Goal: Find contact information: Find contact information

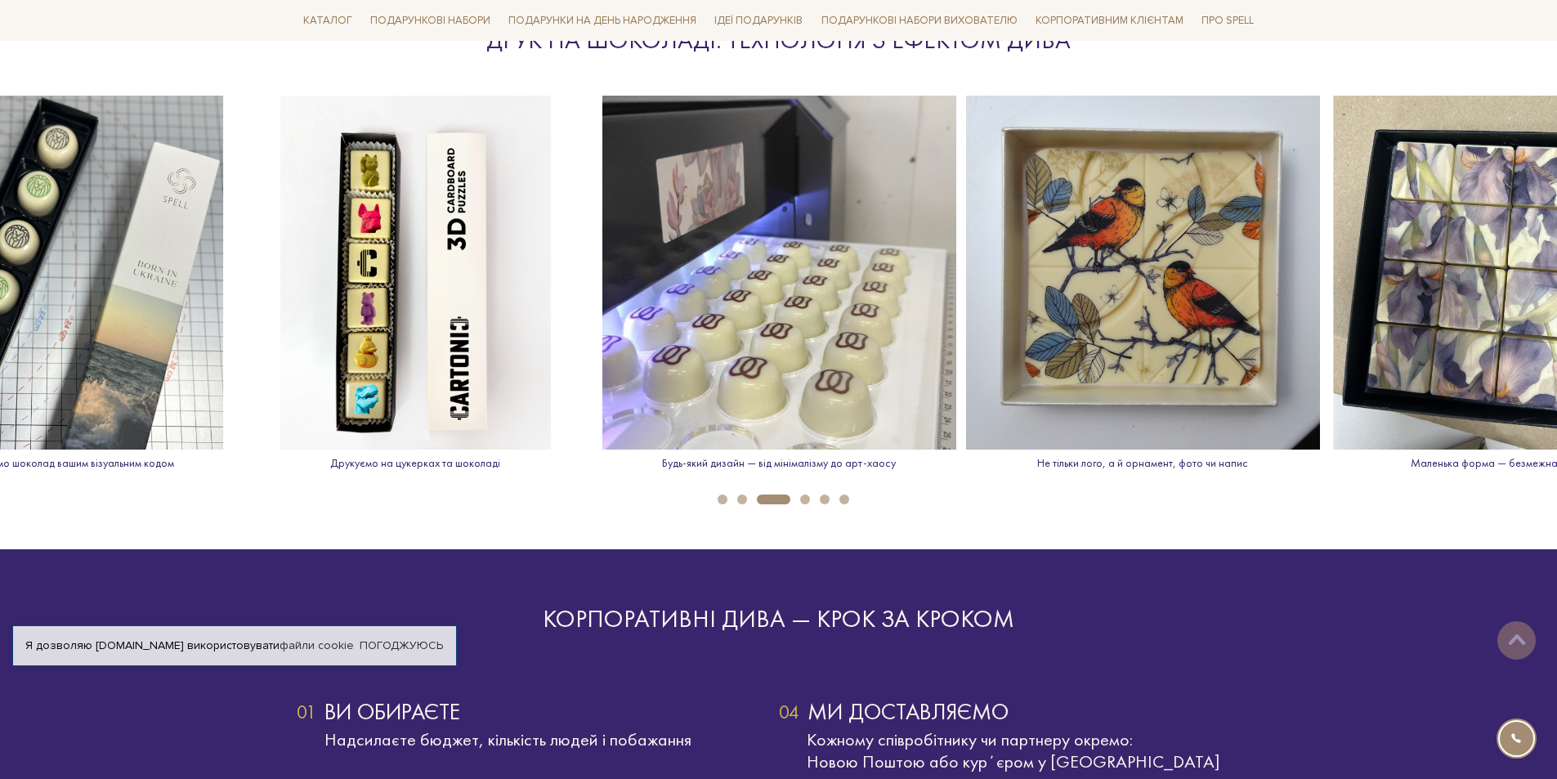
click at [740, 500] on button "2" at bounding box center [742, 499] width 10 height 10
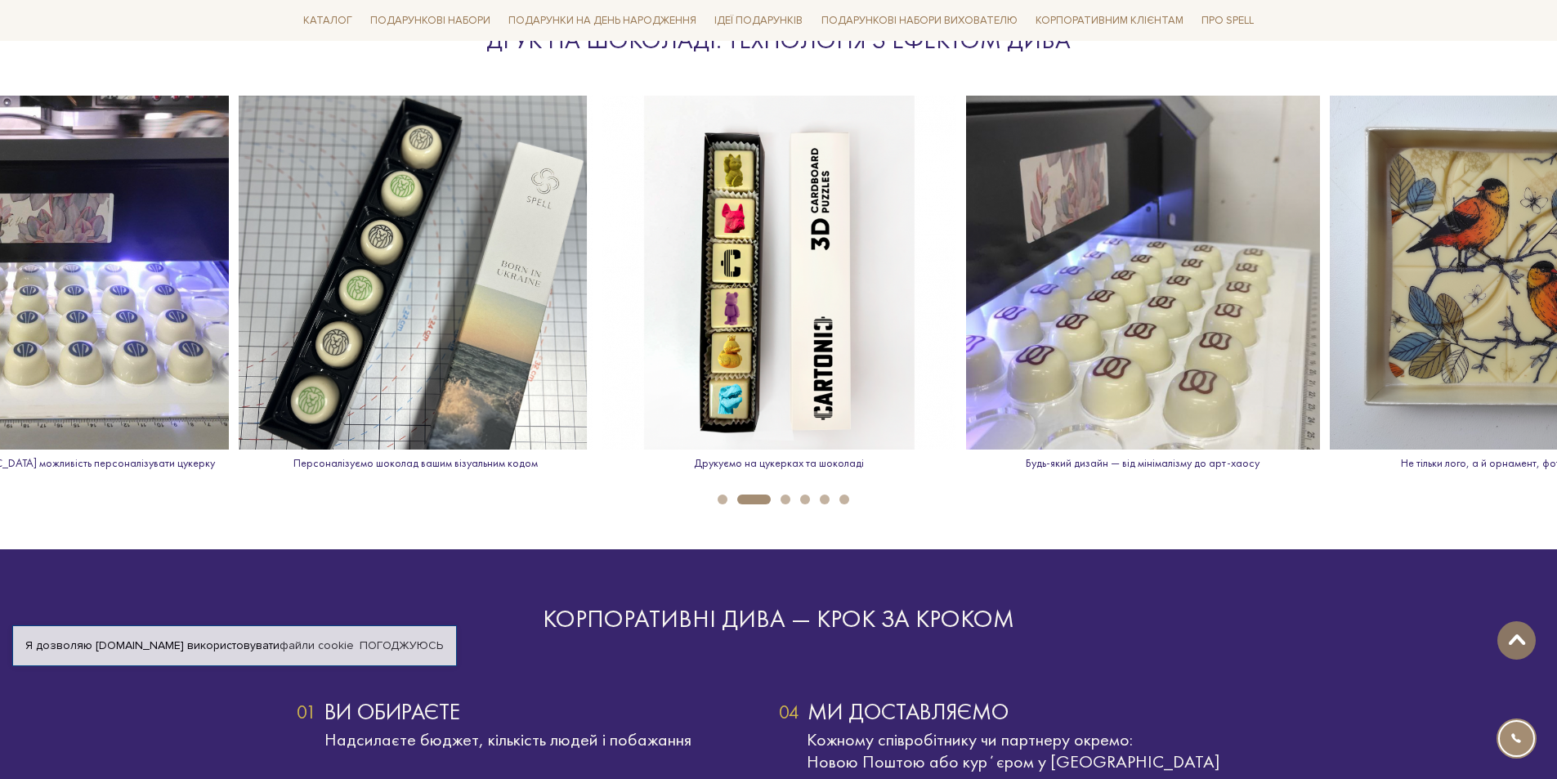
click at [1508, 632] on button at bounding box center [1516, 640] width 38 height 38
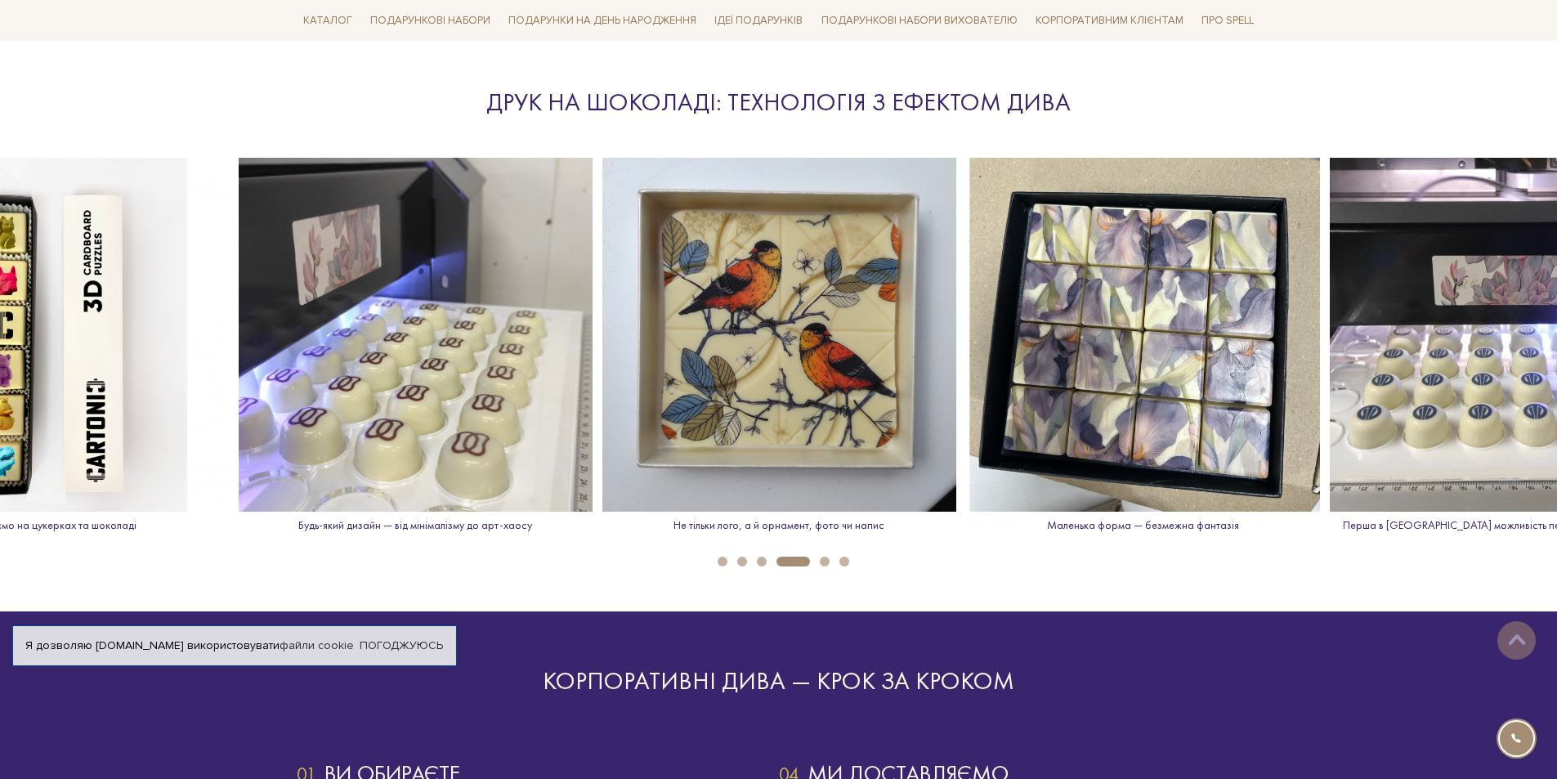
scroll to position [2370, 0]
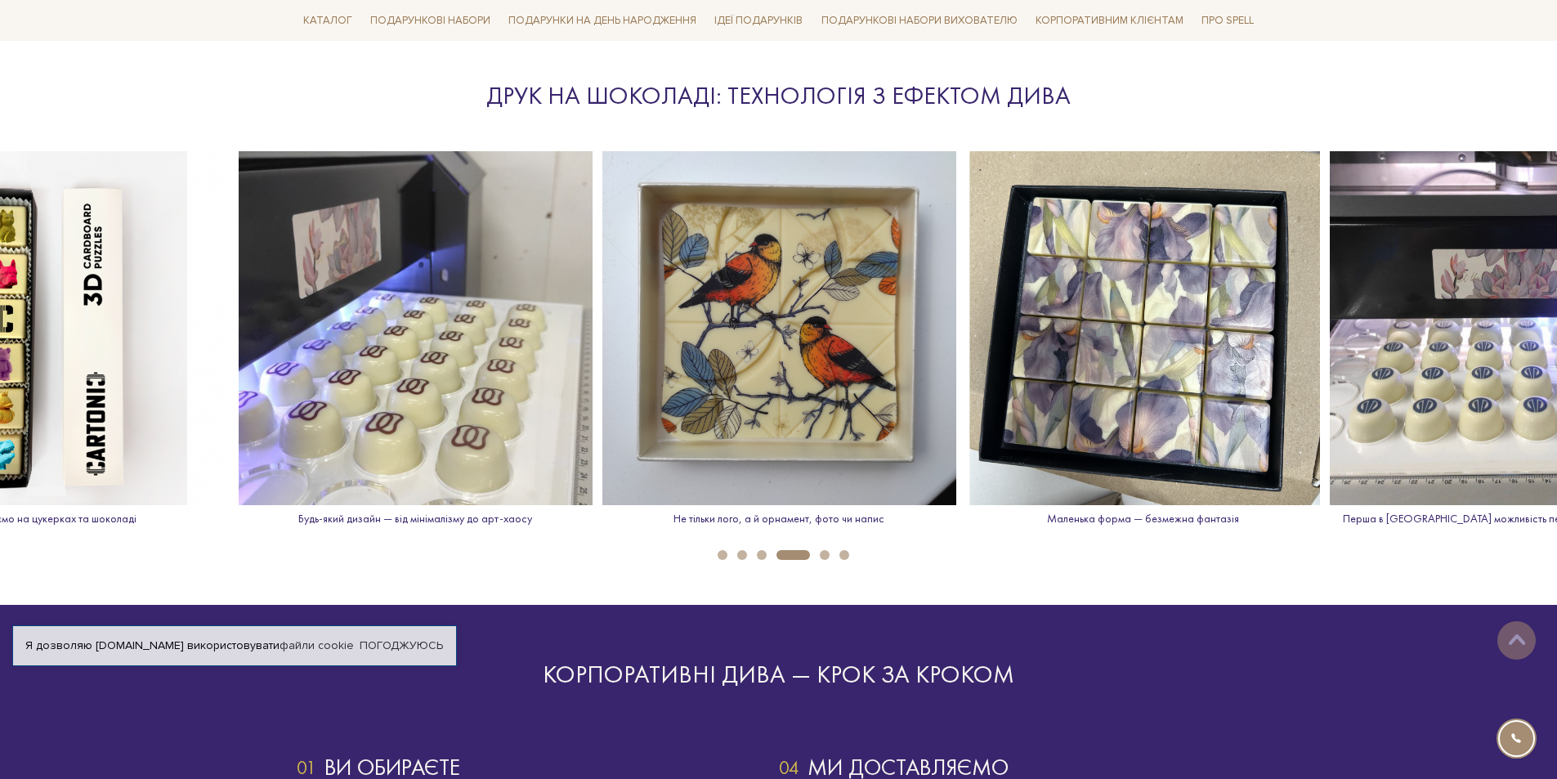
click at [766, 556] on button "3" at bounding box center [762, 555] width 10 height 10
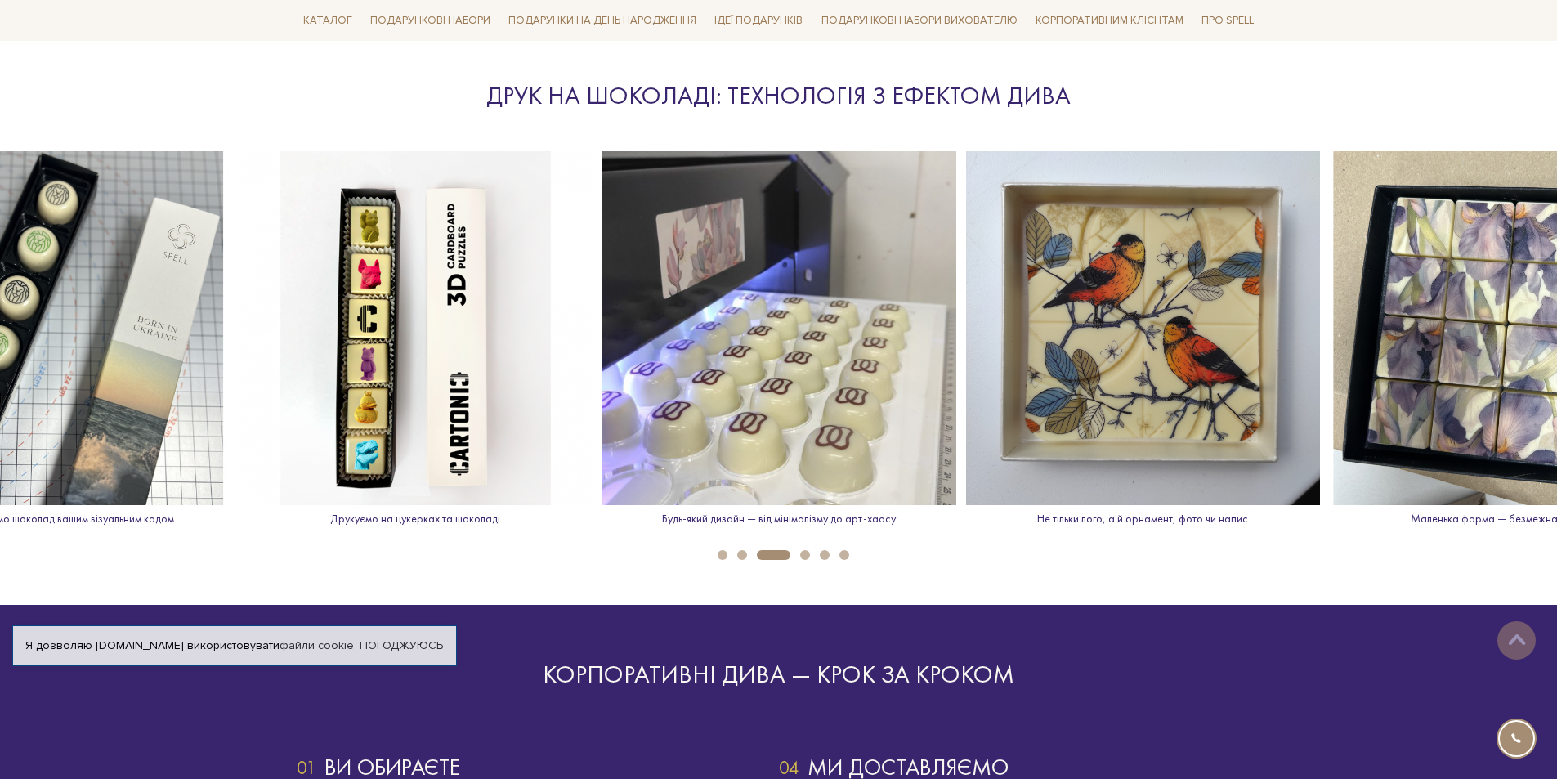
click at [746, 550] on li "2" at bounding box center [737, 555] width 20 height 10
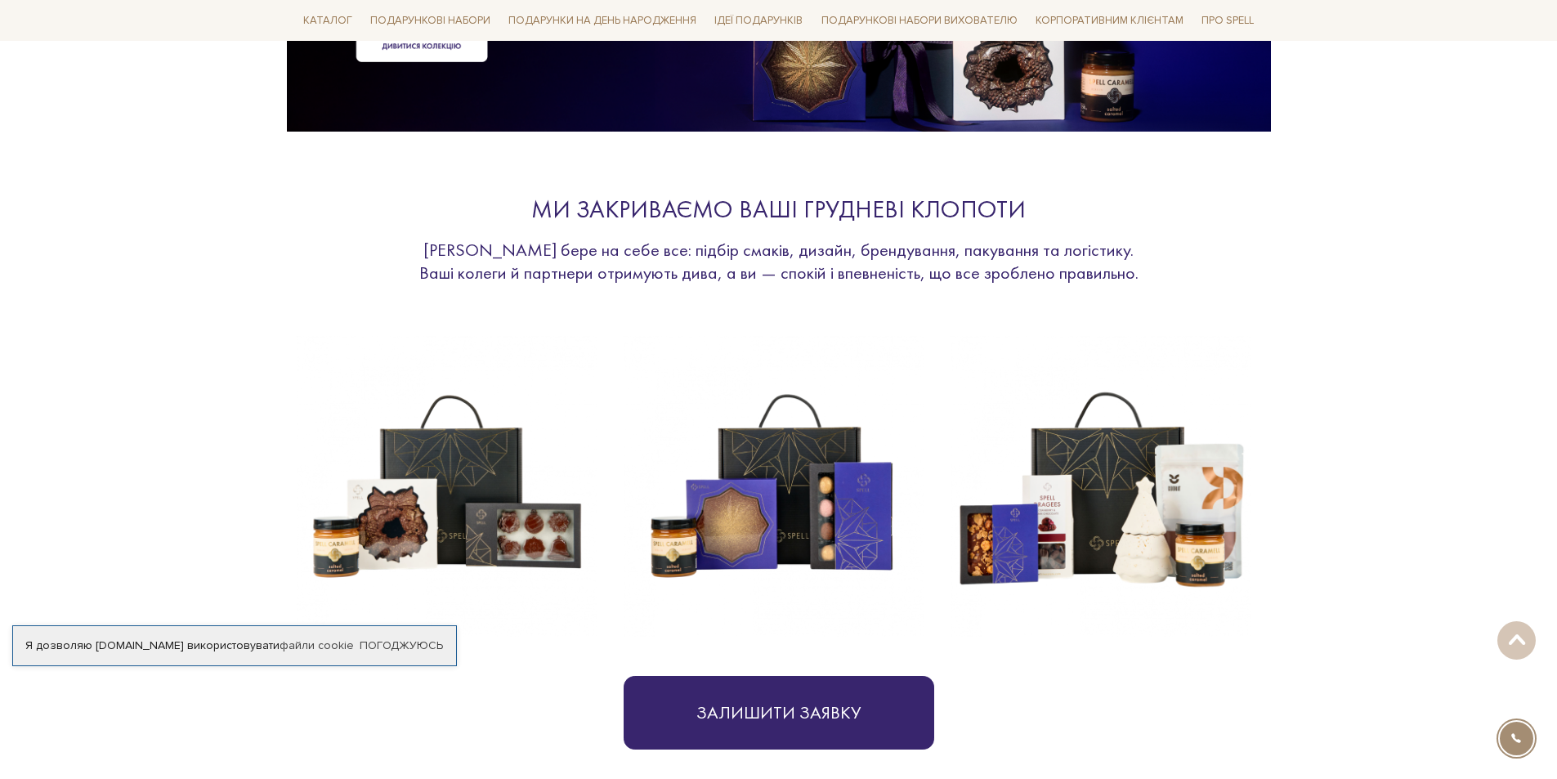
scroll to position [0, 0]
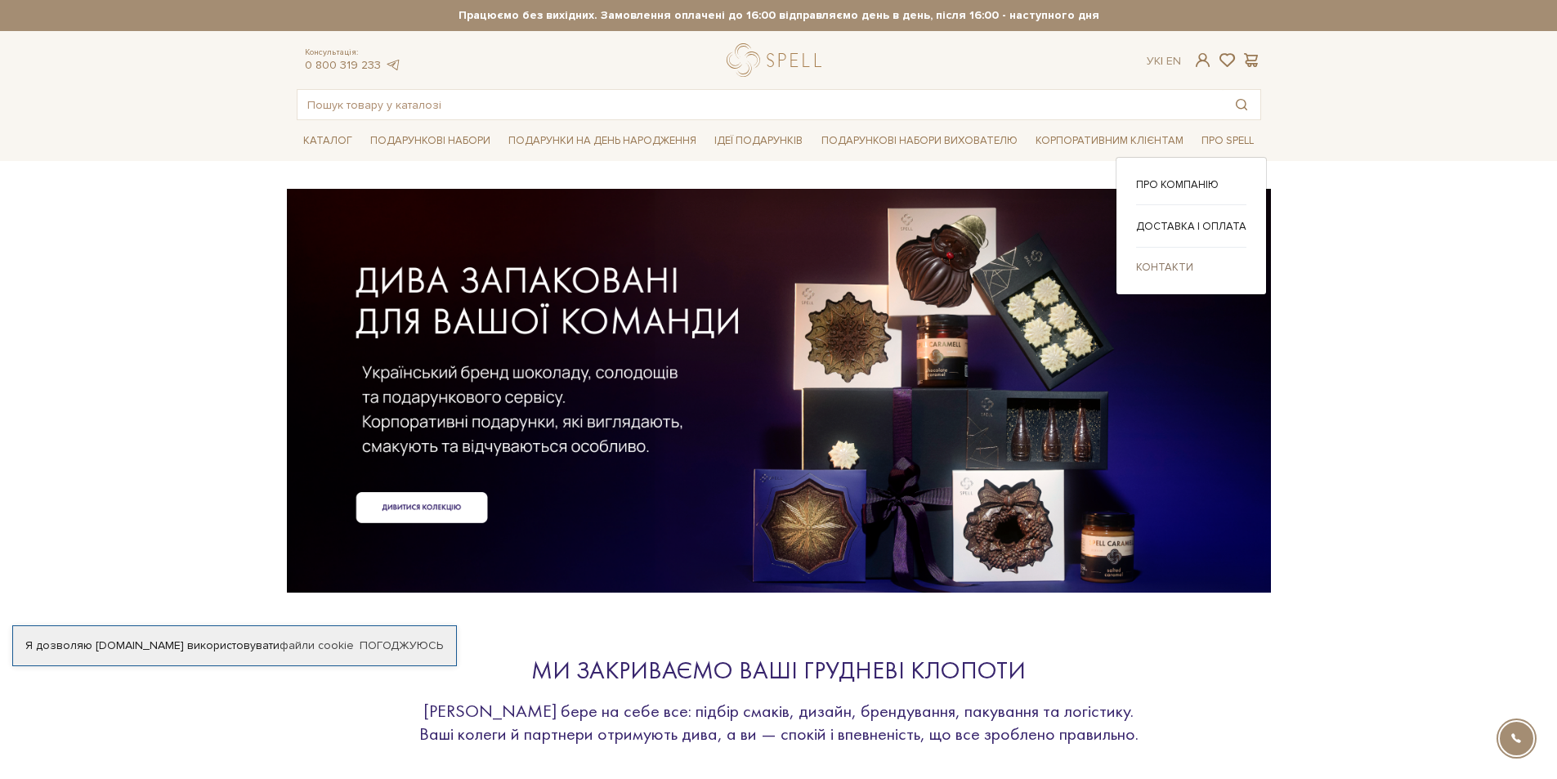
click at [1170, 262] on link "Контакти" at bounding box center [1191, 267] width 110 height 15
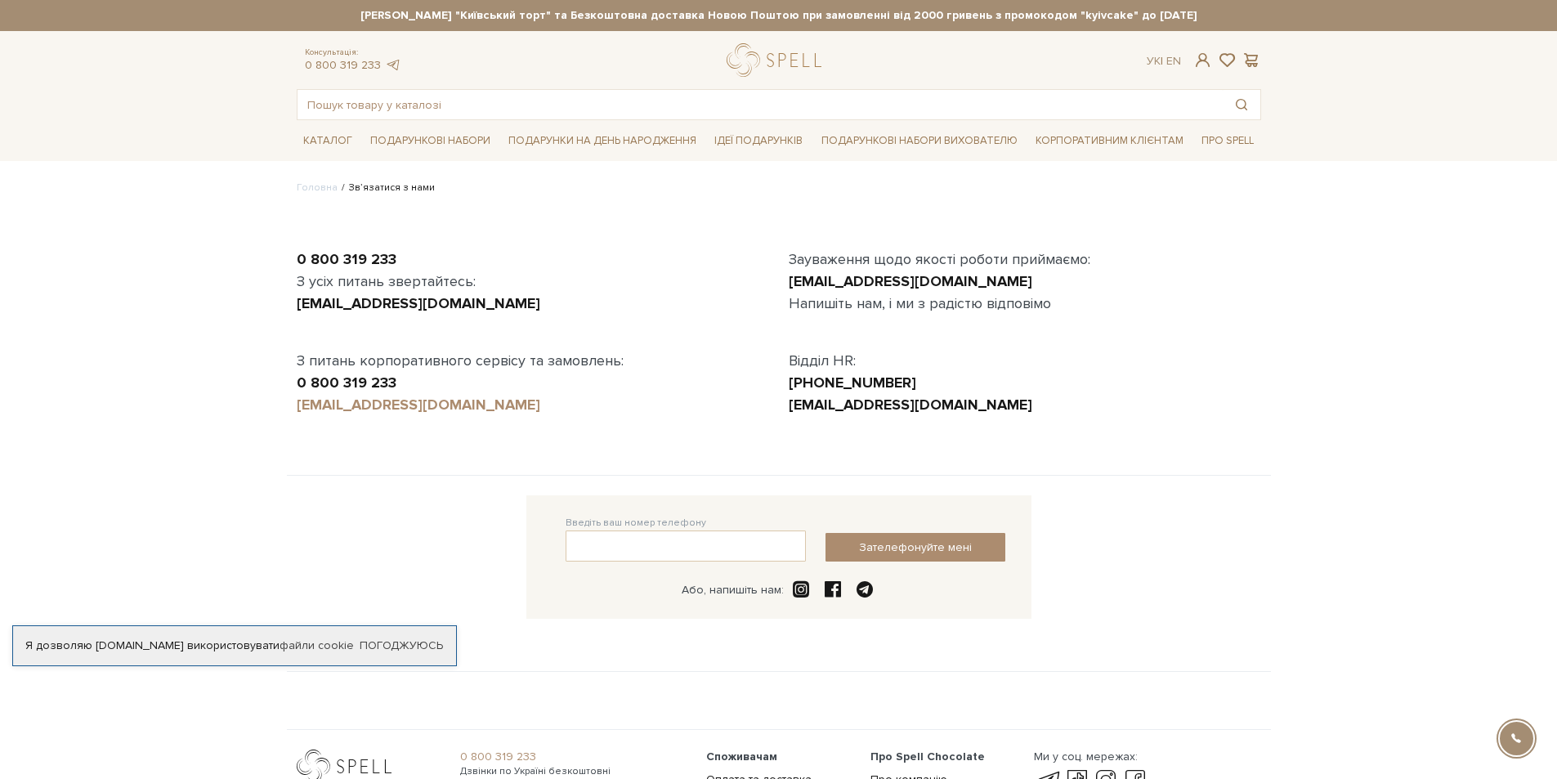
click at [383, 404] on link "[EMAIL_ADDRESS][DOMAIN_NAME]" at bounding box center [419, 405] width 244 height 18
drag, startPoint x: 501, startPoint y: 413, endPoint x: 267, endPoint y: 398, distance: 234.2
click at [267, 398] on body "Подарункові набори SALE Корпоративним клієнтам Доставка і оплата Консультація: …" at bounding box center [778, 471] width 1557 height 942
copy link "[EMAIL_ADDRESS][DOMAIN_NAME]"
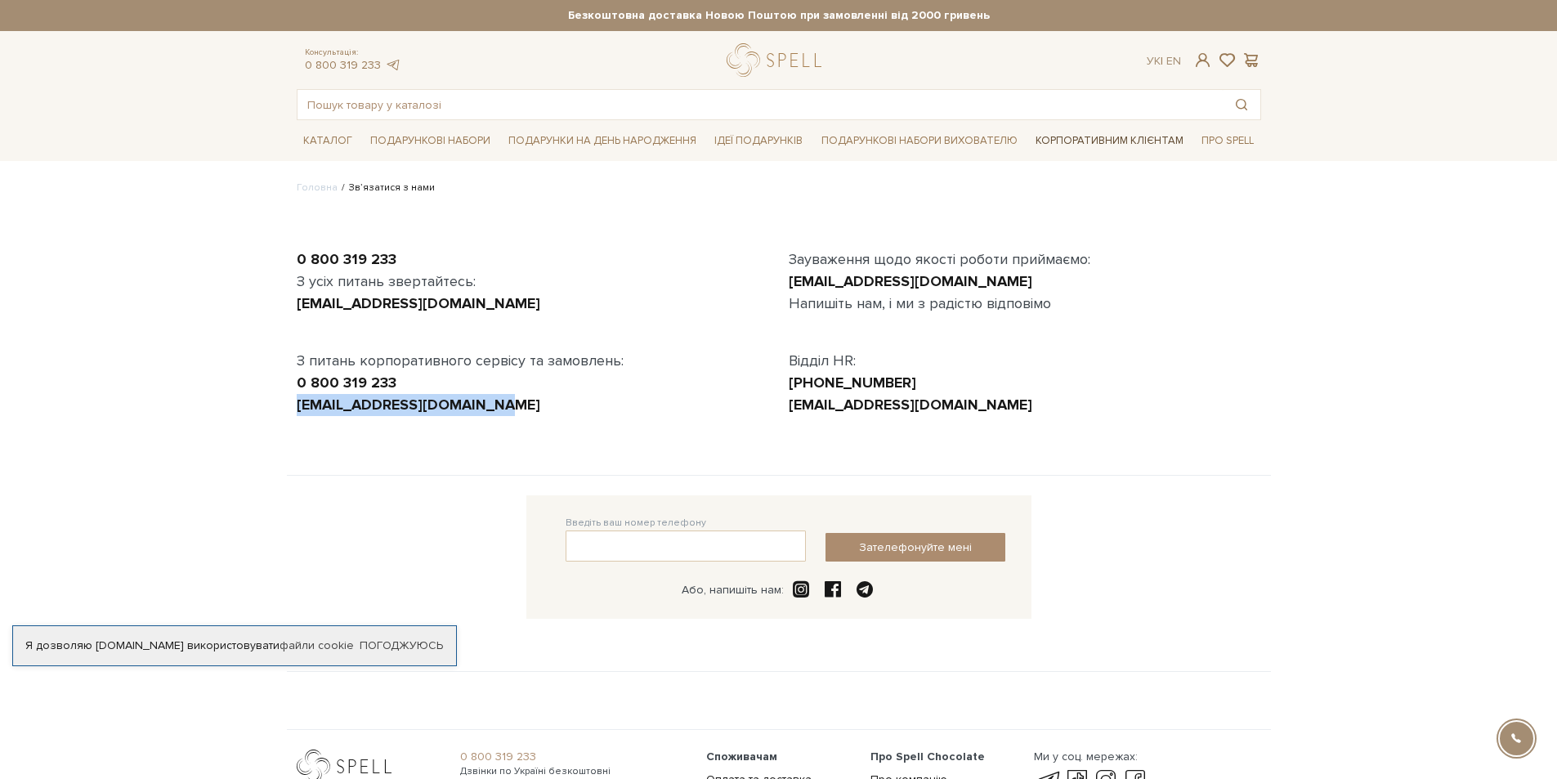
click at [1069, 135] on link "Корпоративним клієнтам" at bounding box center [1109, 141] width 161 height 28
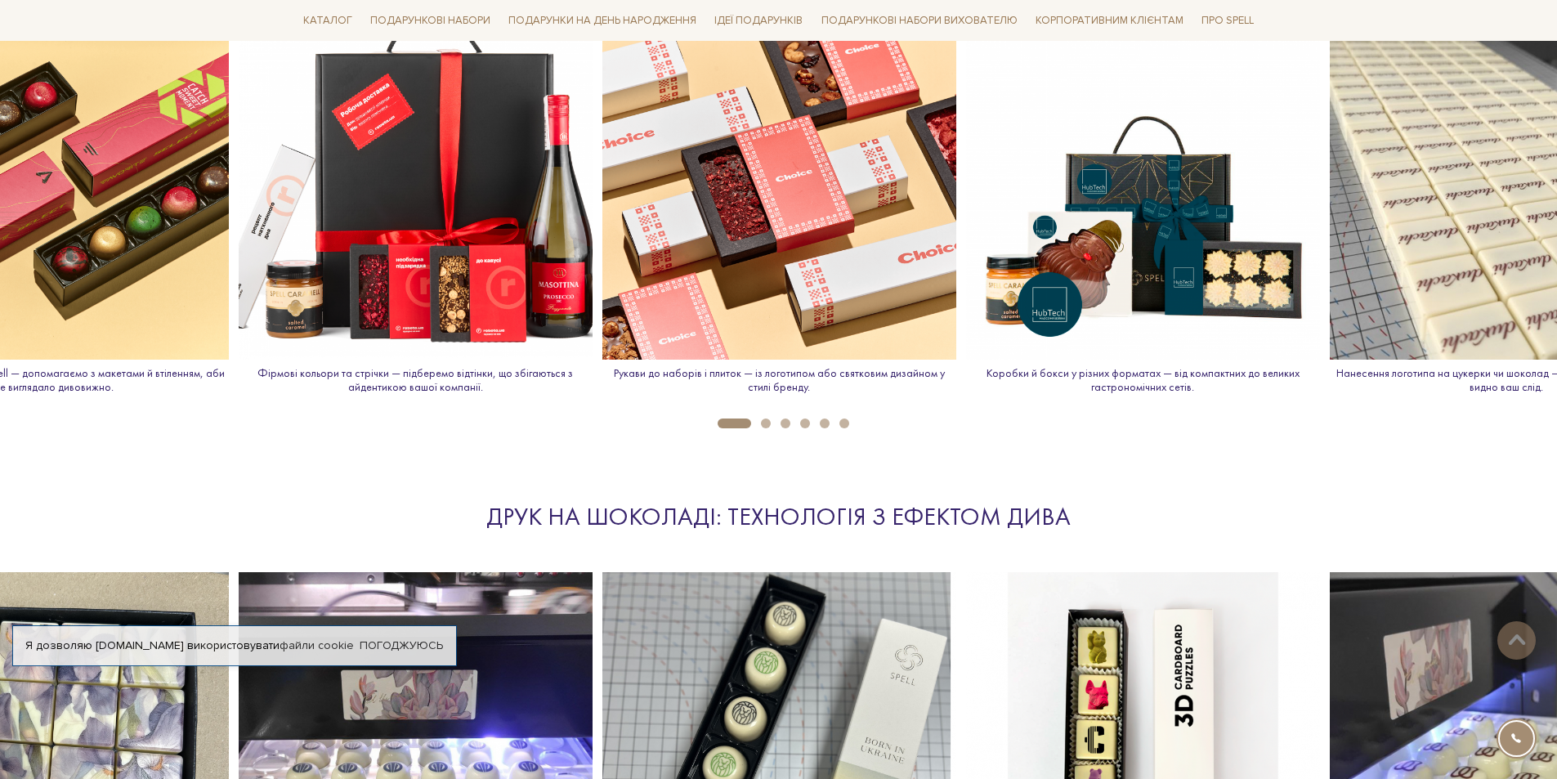
scroll to position [2451, 0]
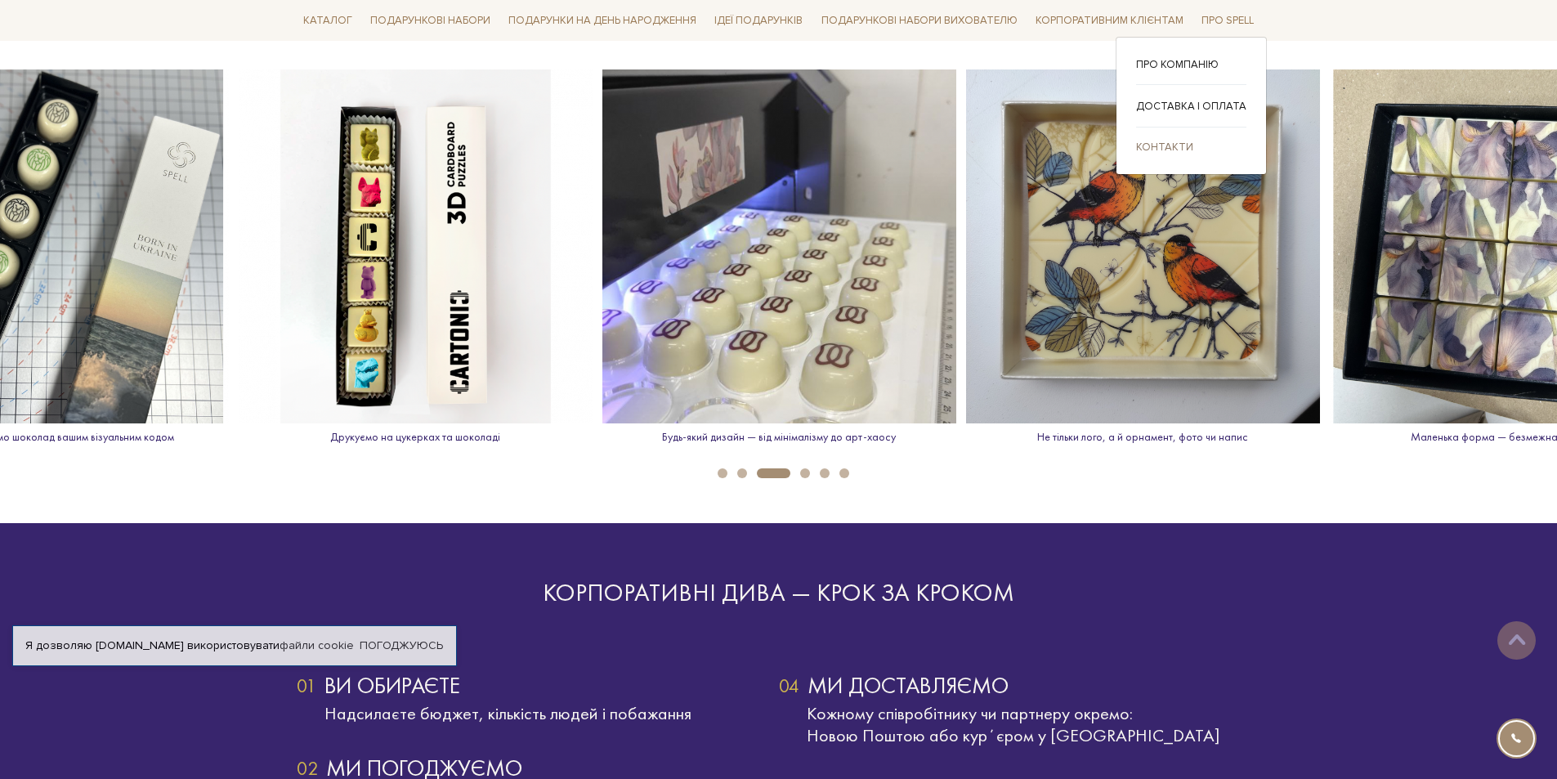
click at [1188, 144] on link "Контакти" at bounding box center [1191, 146] width 110 height 15
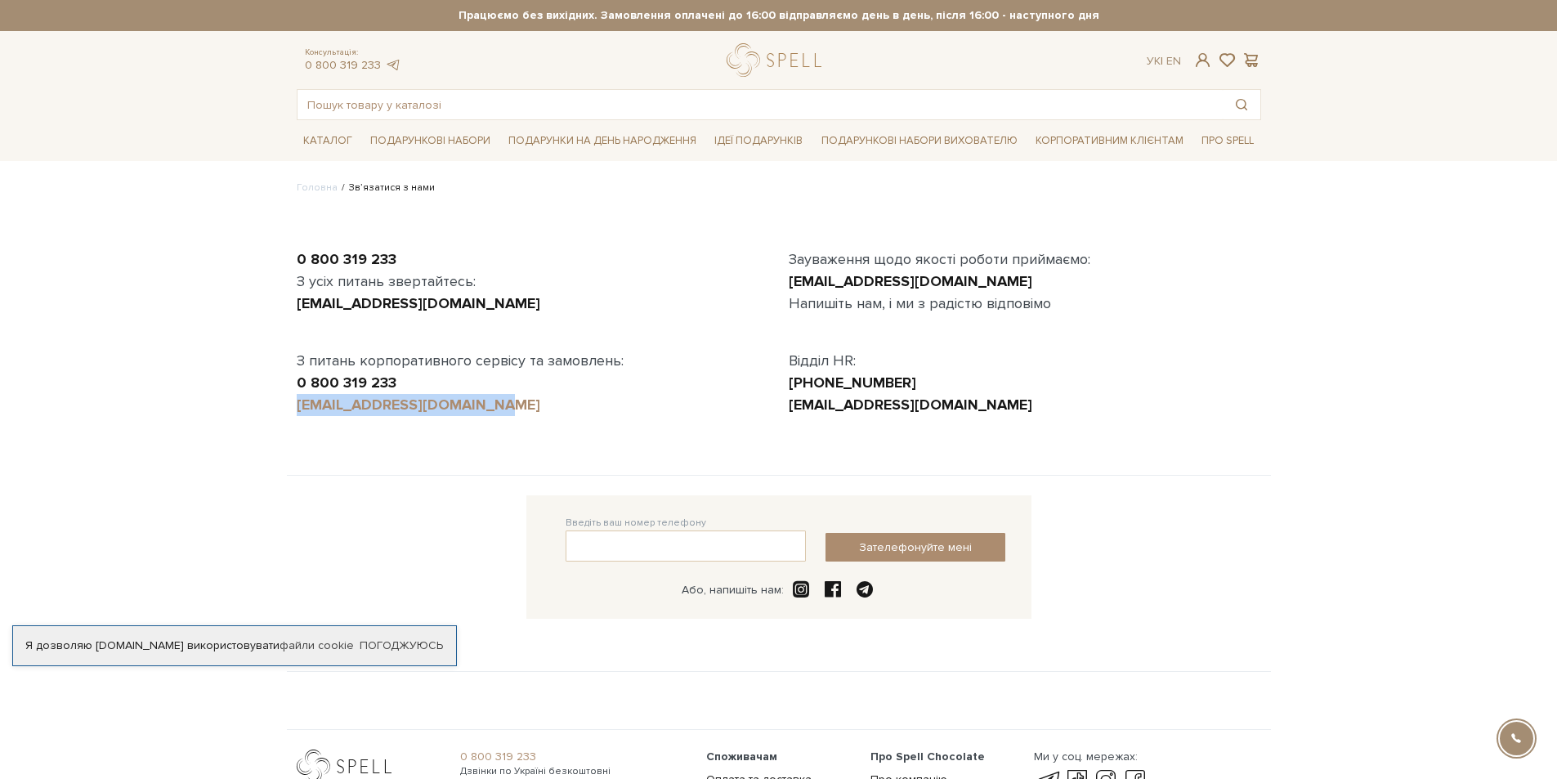
drag, startPoint x: 539, startPoint y: 405, endPoint x: 298, endPoint y: 404, distance: 241.1
click at [298, 404] on div "[EMAIL_ADDRESS][DOMAIN_NAME]" at bounding box center [533, 405] width 472 height 22
copy link "[EMAIL_ADDRESS][DOMAIN_NAME]"
